Goal: Use online tool/utility: Utilize a website feature to perform a specific function

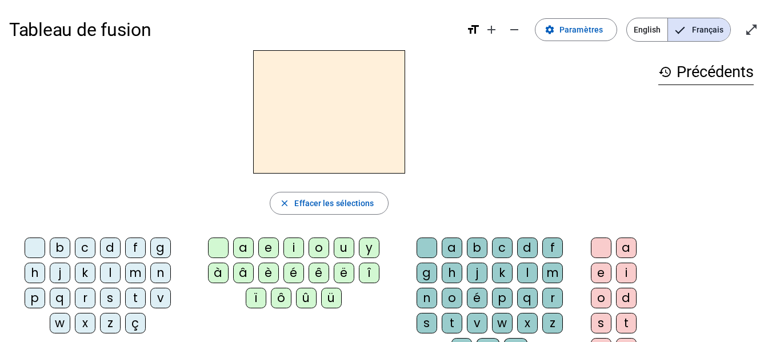
drag, startPoint x: 57, startPoint y: 251, endPoint x: 276, endPoint y: 135, distance: 247.7
click at [276, 135] on div "close [PERSON_NAME] les sélections b c d f g h j k l m n p q r s t v w x z ç a …" at bounding box center [329, 234] width 640 height 368
click at [226, 163] on div at bounding box center [329, 111] width 640 height 123
click at [286, 201] on mat-icon "close" at bounding box center [284, 203] width 10 height 10
click at [517, 139] on div at bounding box center [329, 111] width 640 height 123
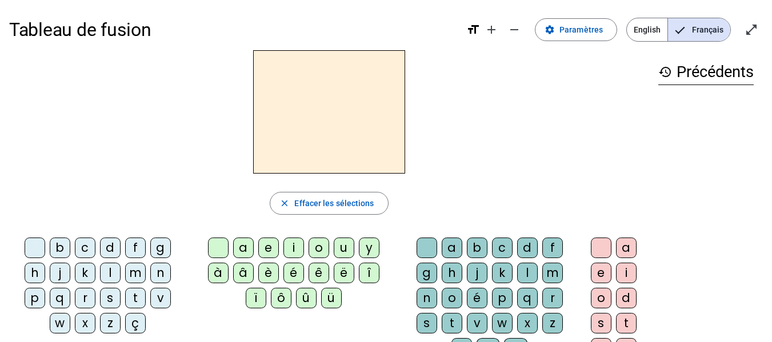
click at [245, 252] on div "a" at bounding box center [243, 248] width 21 height 21
click at [352, 100] on h2 "a" at bounding box center [329, 111] width 152 height 123
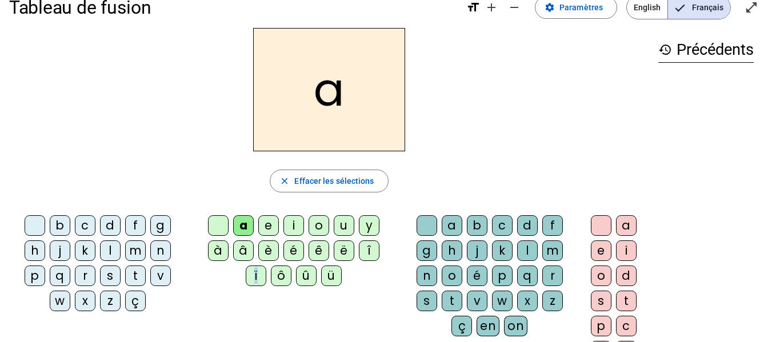
drag, startPoint x: 241, startPoint y: 310, endPoint x: 265, endPoint y: 331, distance: 31.6
click at [267, 332] on div "b c d f g h j k l m n p q r s t v w x z ç a e i o u y à â è é ê ë î ï ô û ü a b…" at bounding box center [329, 303] width 640 height 185
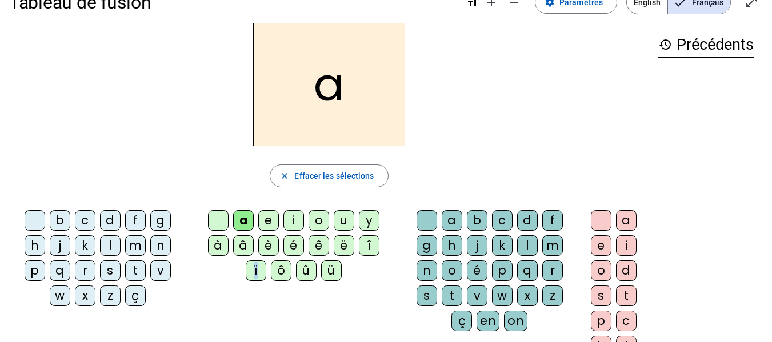
scroll to position [85, 0]
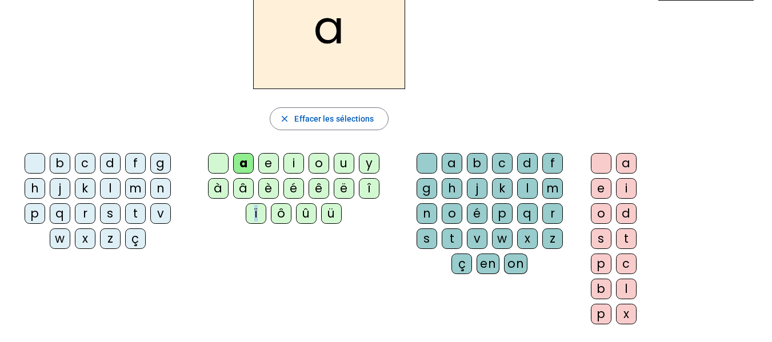
click at [249, 255] on div "b c d f g h j k l m n p q r s t v w x z ç a e i o u y à â è é ê ë î ï ô û ü a b…" at bounding box center [329, 241] width 640 height 185
click at [247, 251] on div "b c d f g h j k l m n p q r s t v w x z ç a e i o u y à â è é ê ë î ï ô û ü a b…" at bounding box center [329, 241] width 640 height 185
click at [237, 231] on div "b c d f g h j k l m n p q r s t v w x z ç a e i o u y à â è é ê ë î ï ô û ü a b…" at bounding box center [329, 241] width 640 height 185
click at [237, 231] on div "a e i o u y à â è é ê ë î ï ô û ü" at bounding box center [296, 191] width 210 height 85
drag, startPoint x: 246, startPoint y: 250, endPoint x: 249, endPoint y: 263, distance: 14.0
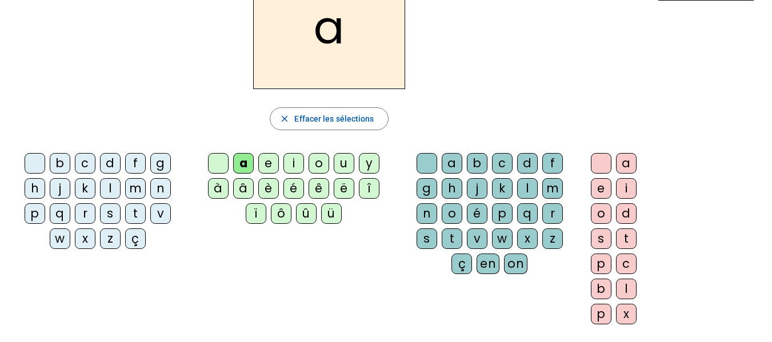
click at [249, 263] on div "b c d f g h j k l m n p q r s t v w x z ç a e i o u y à â è é ê ë î ï ô û ü a b…" at bounding box center [329, 241] width 640 height 185
drag, startPoint x: 249, startPoint y: 263, endPoint x: 246, endPoint y: 250, distance: 13.6
click at [254, 259] on div "b c d f g h j k l m n p q r s t v w x z ç a e i o u y à â è é ê ë î ï ô û ü a b…" at bounding box center [329, 241] width 640 height 185
click at [242, 237] on div "b c d f g h j k l m n p q r s t v w x z ç a e i o u y à â è é ê ë î ï ô û ü a b…" at bounding box center [329, 241] width 640 height 185
click at [243, 237] on div "b c d f g h j k l m n p q r s t v w x z ç a e i o u y à â è é ê ë î ï ô û ü a b…" at bounding box center [329, 241] width 640 height 185
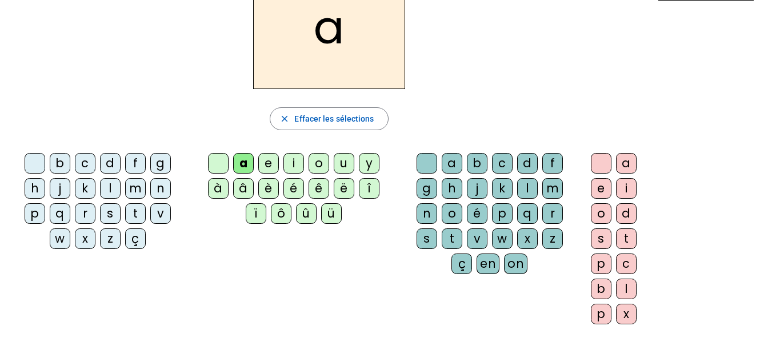
click at [246, 237] on div "b c d f g h j k l m n p q r s t v w x z ç a e i o u y à â è é ê ë î ï ô û ü a b…" at bounding box center [329, 241] width 640 height 185
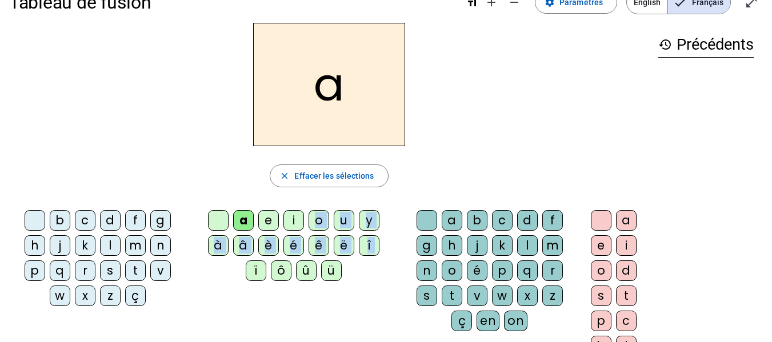
drag, startPoint x: 253, startPoint y: 215, endPoint x: 303, endPoint y: 236, distance: 54.6
click at [305, 233] on div "a e i o u y à â è é ê ë î ï ô û ü" at bounding box center [295, 247] width 201 height 75
drag, startPoint x: 303, startPoint y: 235, endPoint x: 333, endPoint y: 243, distance: 30.2
click at [331, 231] on div "b c d f g h j k l m n p q r s t v w x z ç a e i o u y à â è é ê ë î ï ô û ü a b…" at bounding box center [329, 298] width 640 height 185
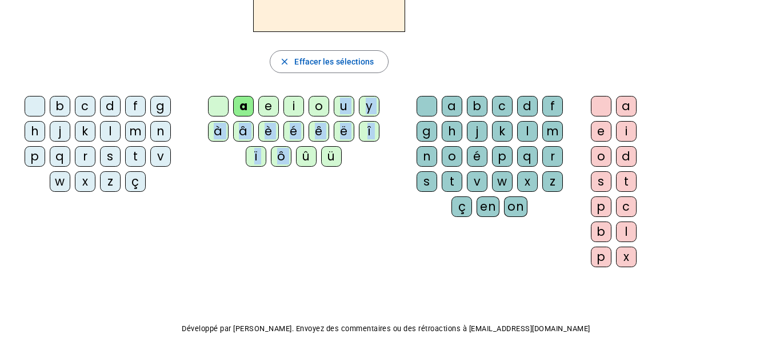
scroll to position [151, 0]
